Goal: Register for event/course

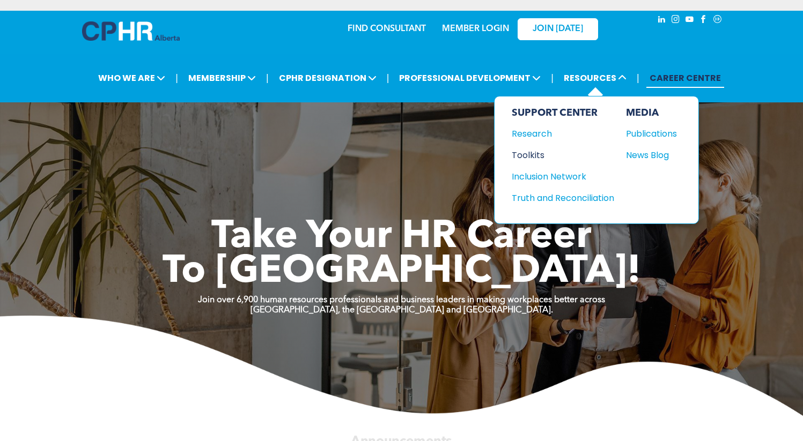
click at [536, 151] on div "Toolkits" at bounding box center [557, 155] width 92 height 13
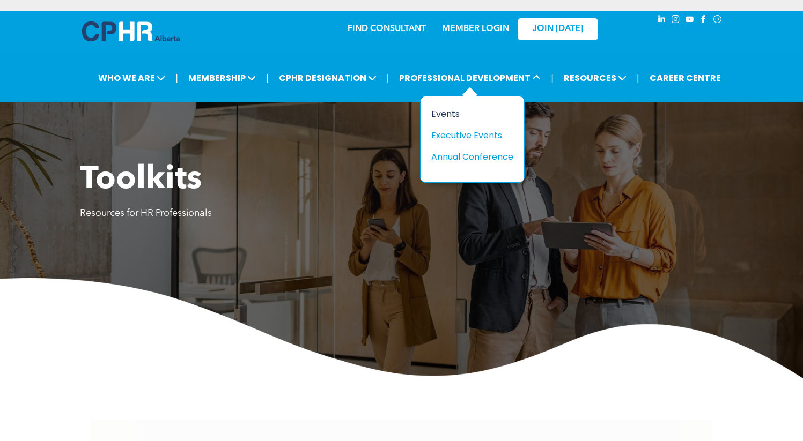
click at [453, 115] on div "Events" at bounding box center [468, 113] width 74 height 13
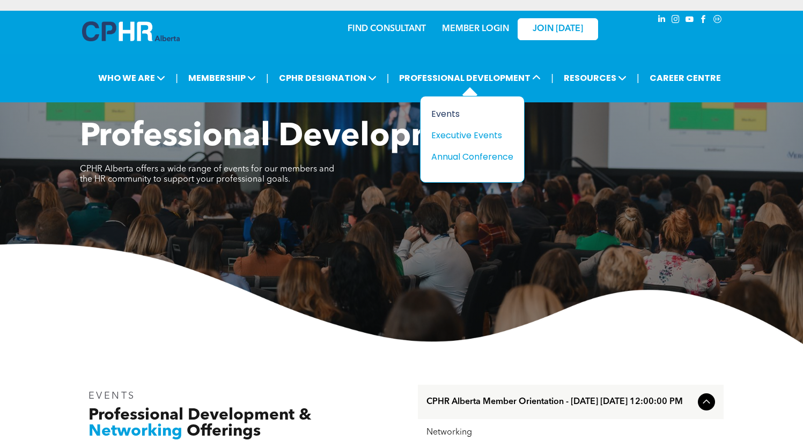
click at [453, 117] on div "Events" at bounding box center [468, 113] width 74 height 13
click at [466, 134] on div "Executive Events" at bounding box center [476, 135] width 74 height 13
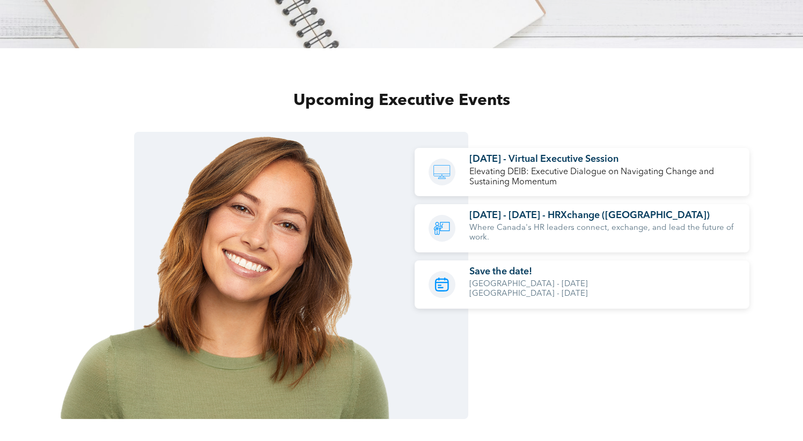
scroll to position [765, 0]
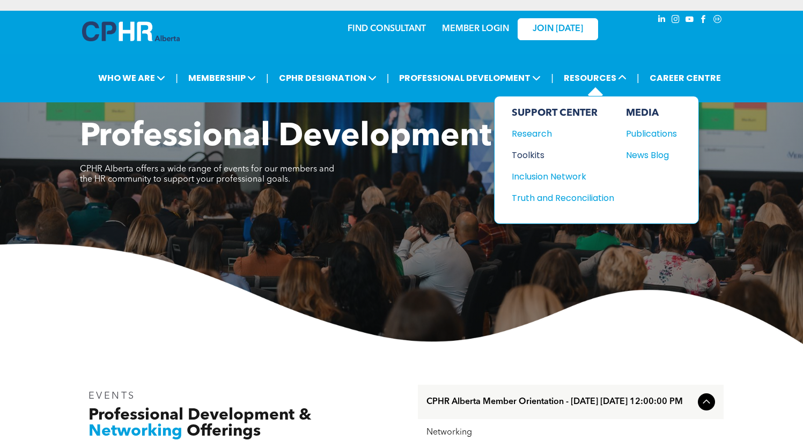
click at [536, 154] on div "Toolkits" at bounding box center [557, 155] width 92 height 13
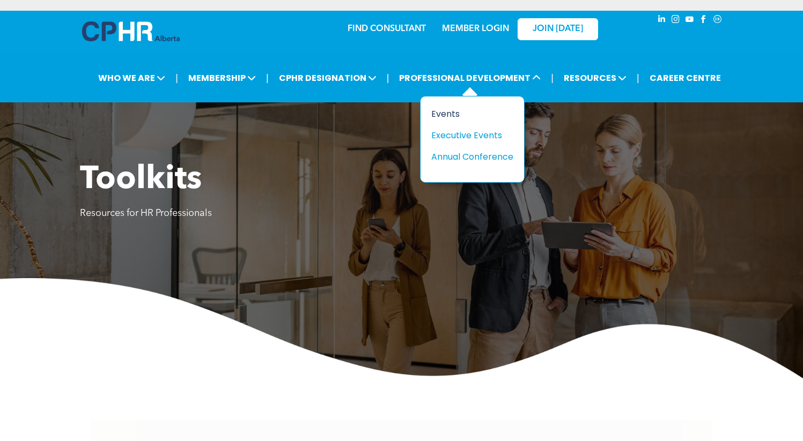
click at [450, 114] on div "Events" at bounding box center [468, 113] width 74 height 13
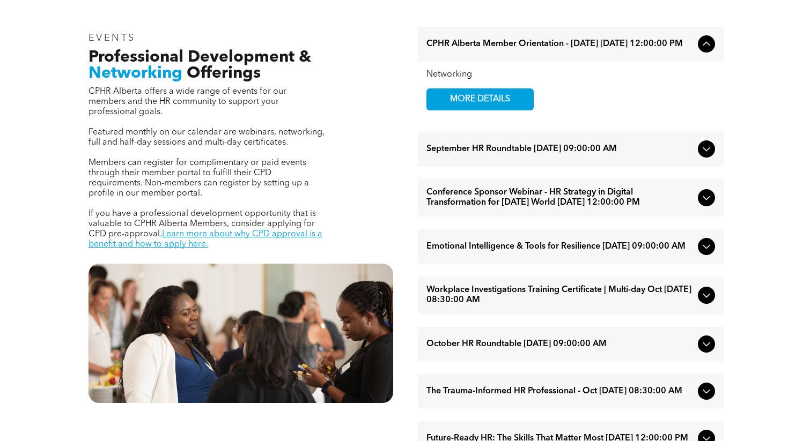
scroll to position [360, 0]
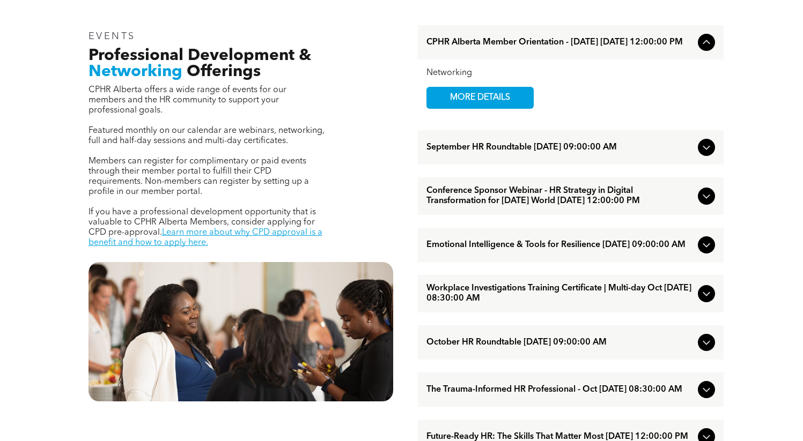
click at [512, 206] on span "Conference Sponsor Webinar - HR Strategy in Digital Transformation for [DATE] W…" at bounding box center [559, 196] width 267 height 20
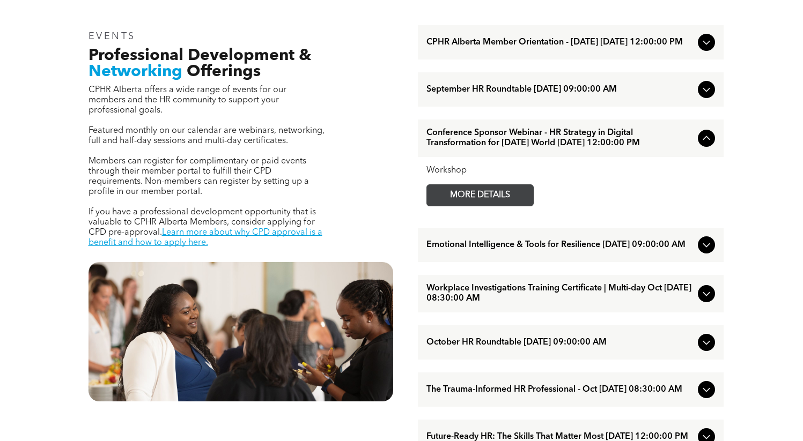
click at [485, 206] on span "MORE DETAILS" at bounding box center [479, 195] width 85 height 21
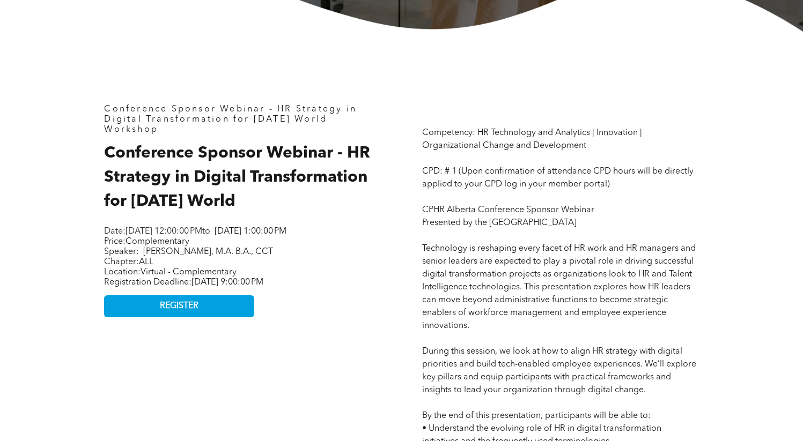
scroll to position [405, 0]
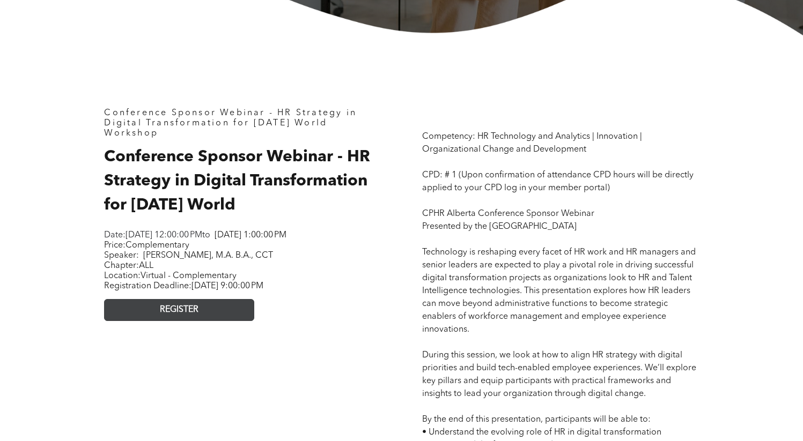
click at [197, 311] on link "REGISTER" at bounding box center [179, 310] width 150 height 22
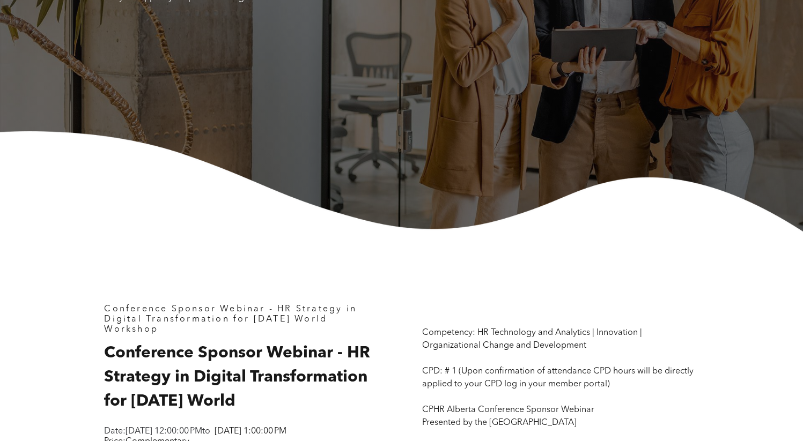
scroll to position [0, 0]
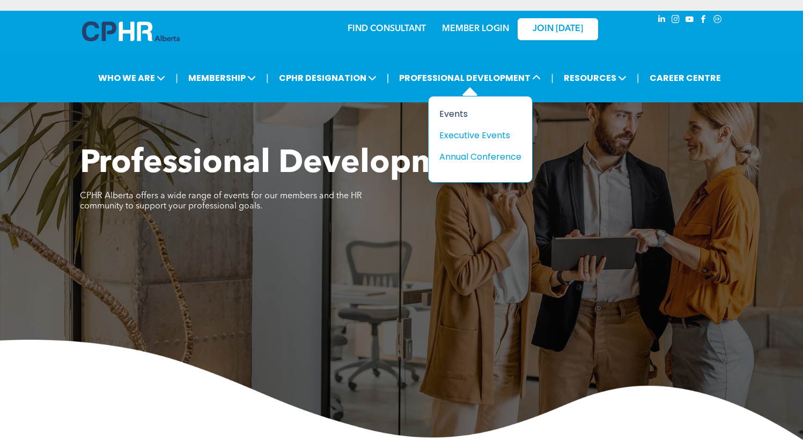
click at [454, 112] on div "Events" at bounding box center [476, 113] width 74 height 13
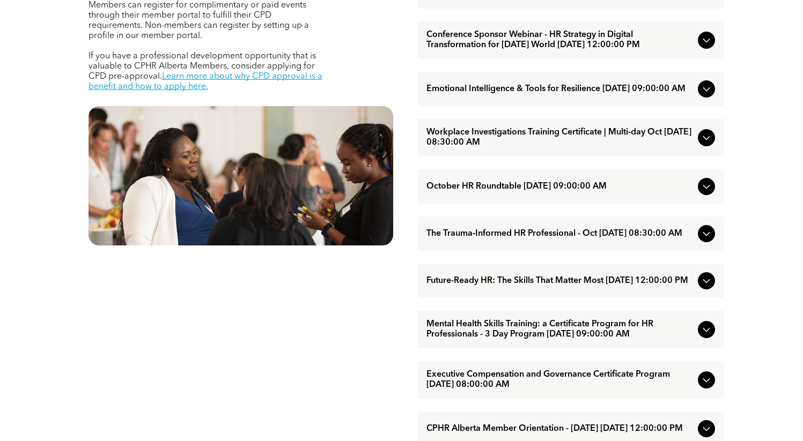
scroll to position [518, 0]
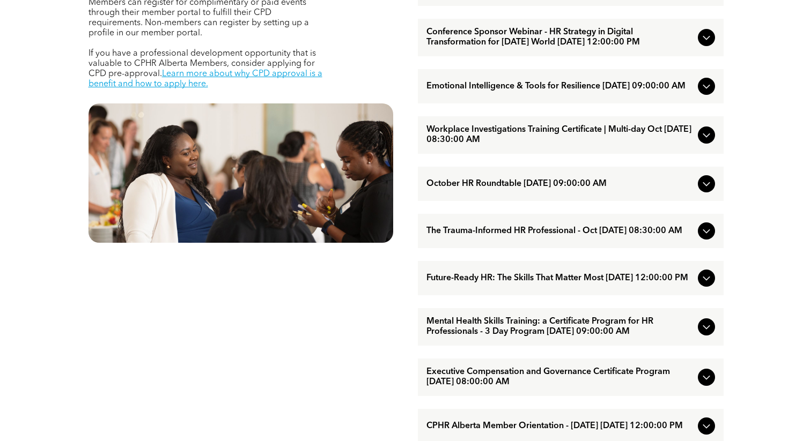
click at [469, 92] on span "Emotional Intelligence & Tools for Resilience [DATE] 09:00:00 AM" at bounding box center [559, 86] width 267 height 10
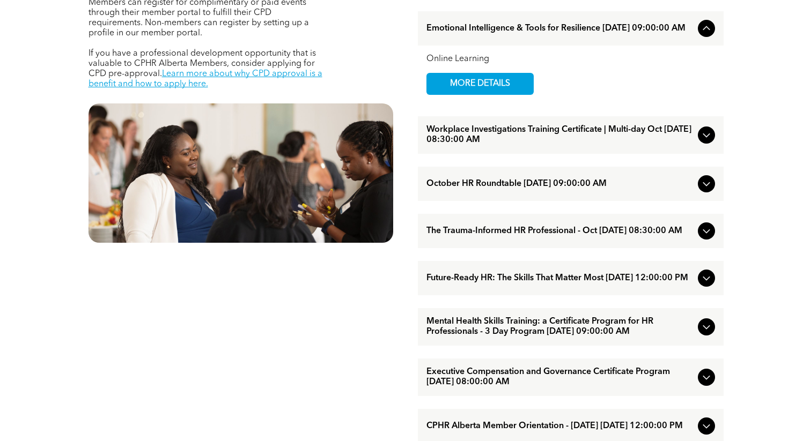
click at [469, 94] on span "MORE DETAILS" at bounding box center [479, 83] width 85 height 21
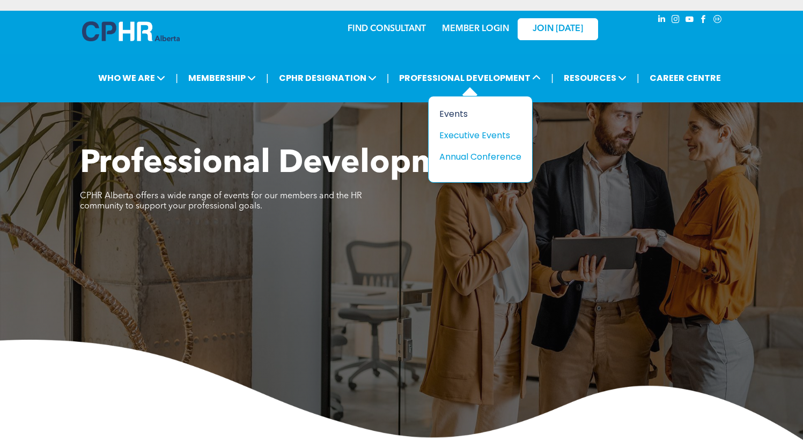
click at [464, 116] on div "Events" at bounding box center [476, 113] width 74 height 13
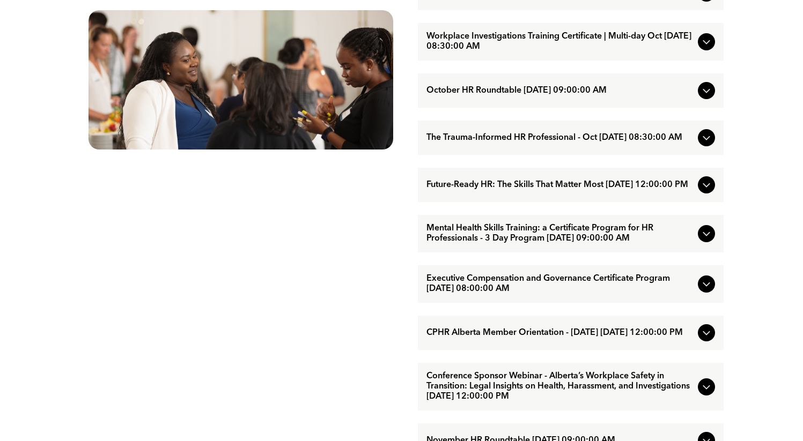
scroll to position [614, 0]
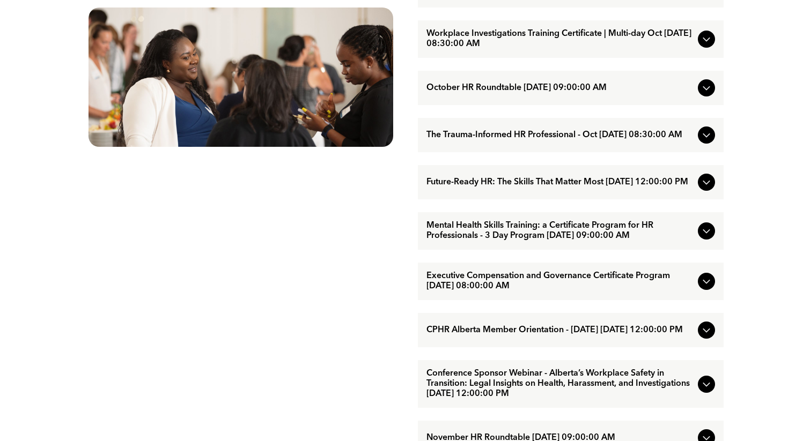
click at [508, 188] on span "Future-Ready HR: The Skills That Matter Most [DATE] 12:00:00 PM" at bounding box center [559, 182] width 267 height 10
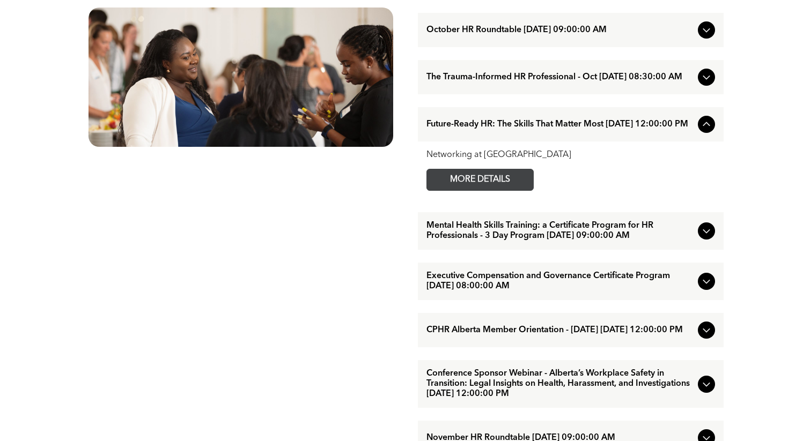
click at [495, 190] on span "MORE DETAILS" at bounding box center [479, 179] width 85 height 21
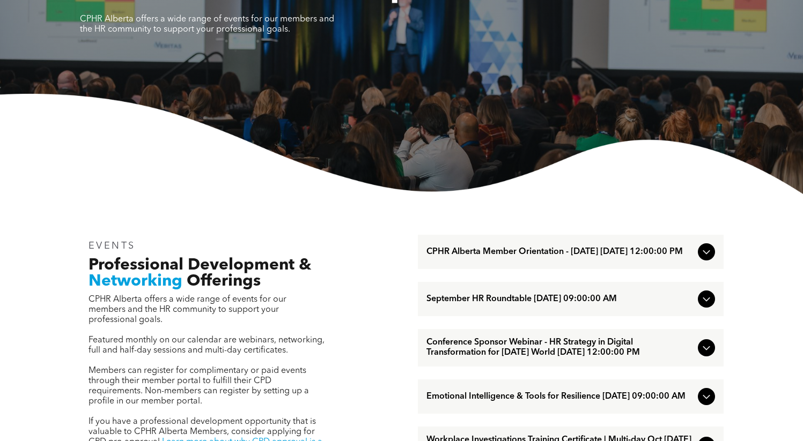
scroll to position [0, 0]
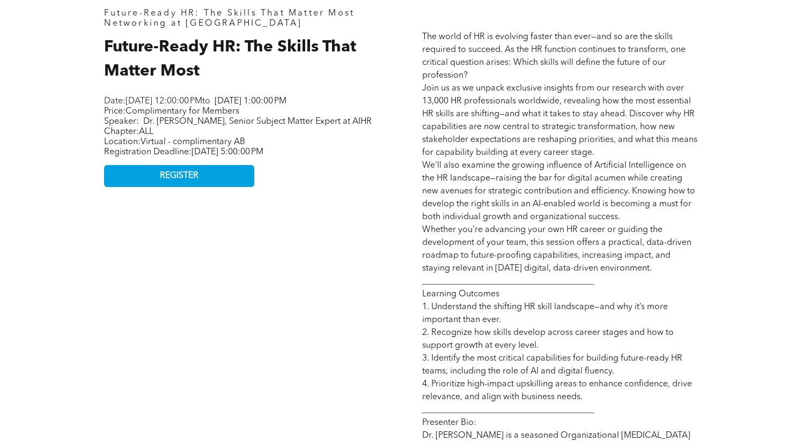
scroll to position [499, 0]
